Goal: Find specific page/section: Find specific page/section

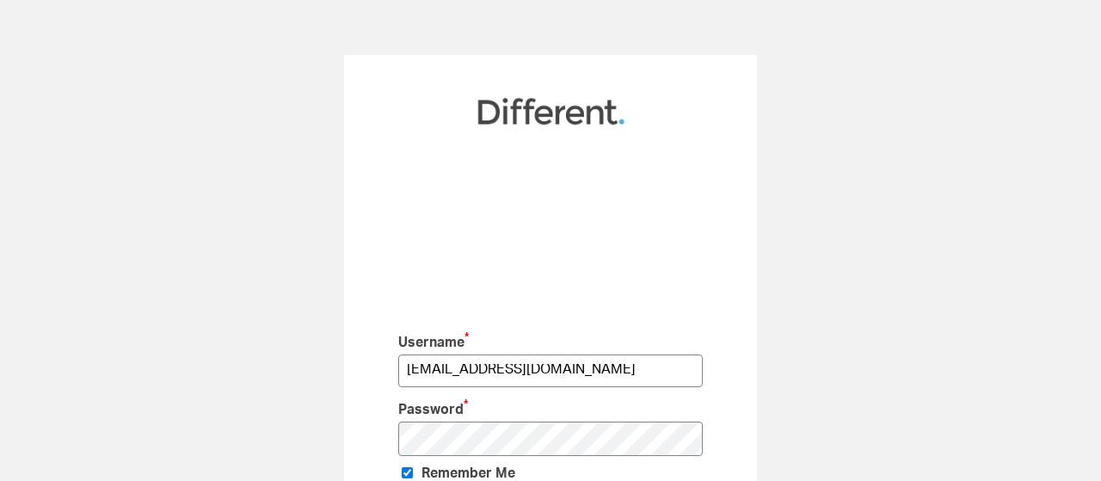
scroll to position [223, 0]
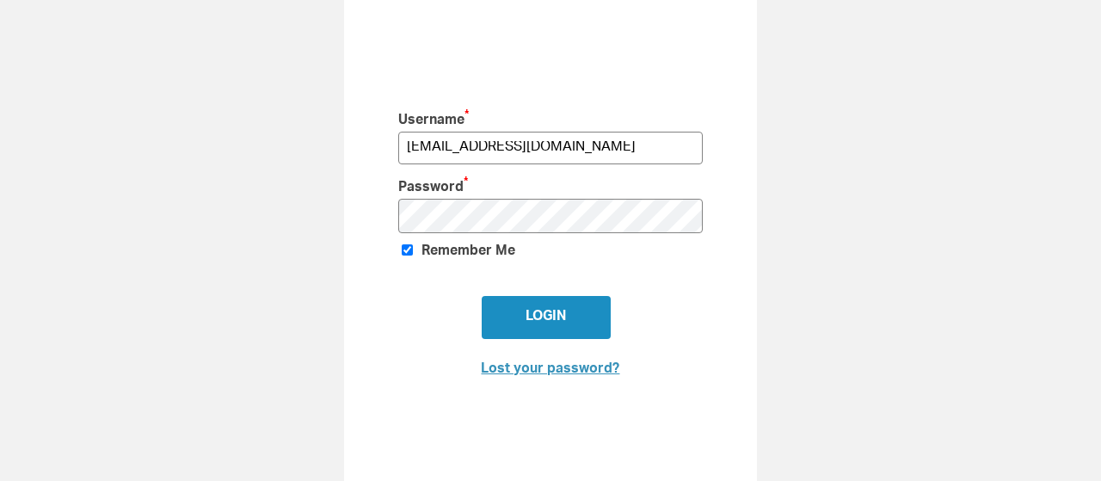
click at [560, 310] on input "Login" at bounding box center [546, 317] width 129 height 43
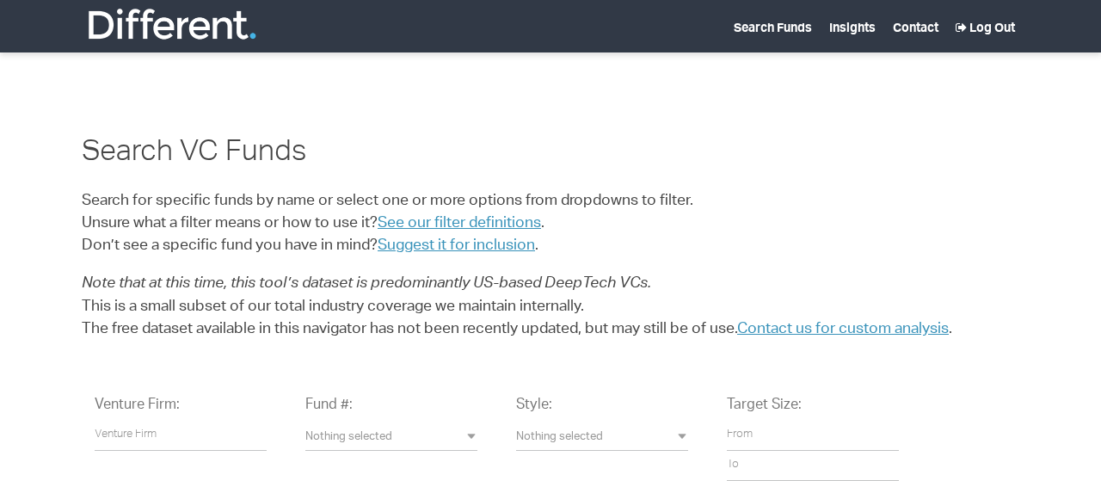
select select
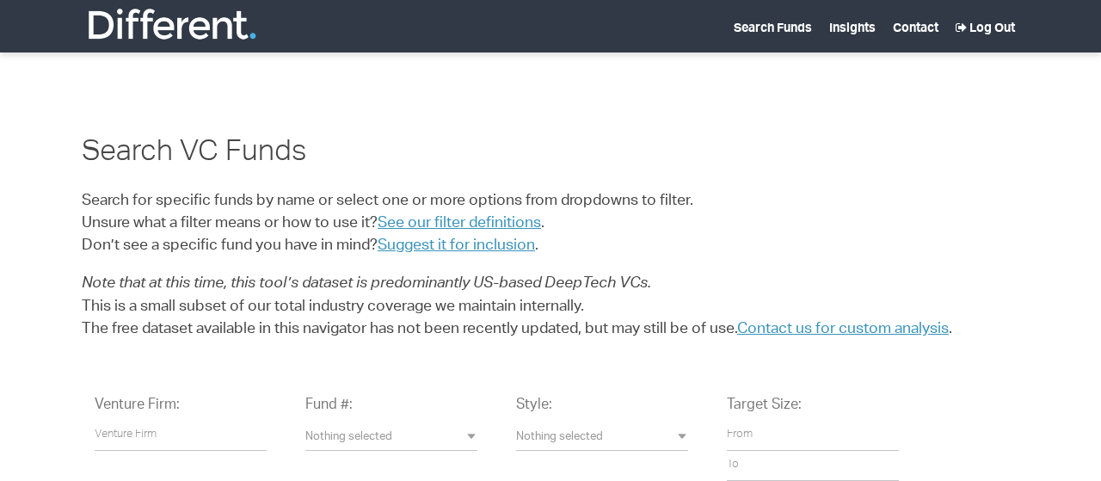
select select "25"
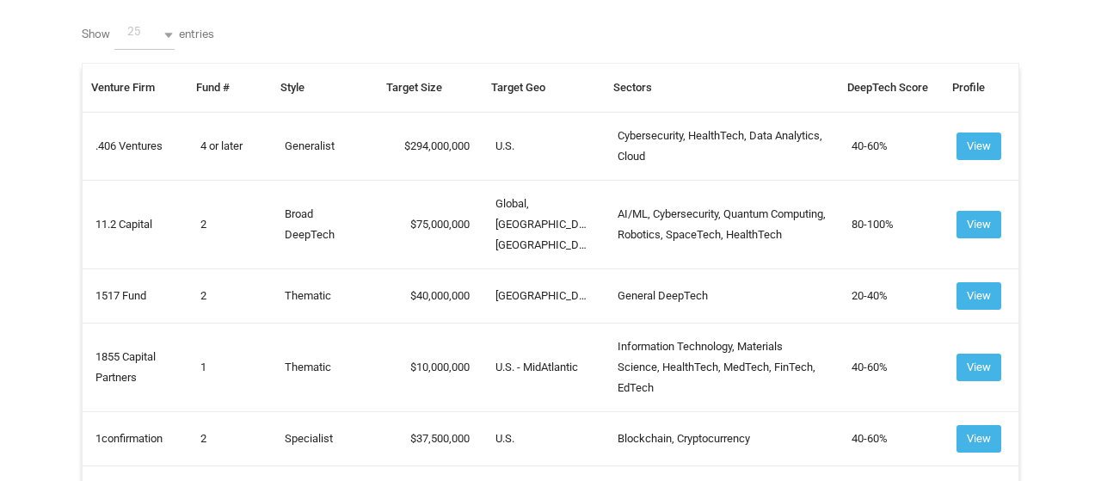
scroll to position [626, 0]
